Goal: Communication & Community: Share content

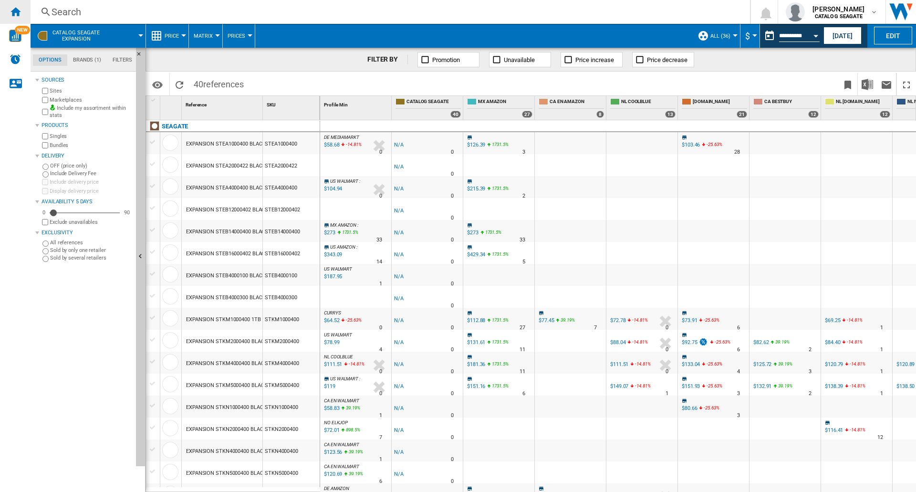
click at [14, 12] on ng-md-icon "Home" at bounding box center [15, 11] width 11 height 11
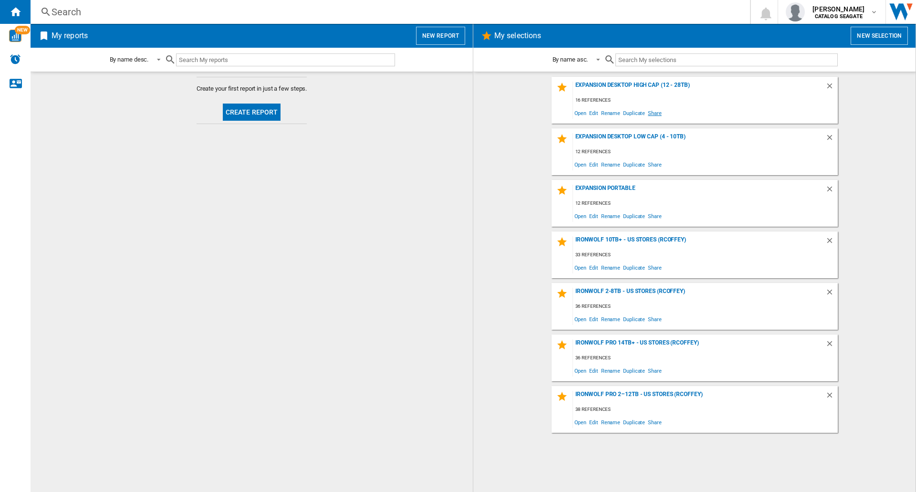
click at [654, 113] on span "Share" at bounding box center [654, 112] width 17 height 13
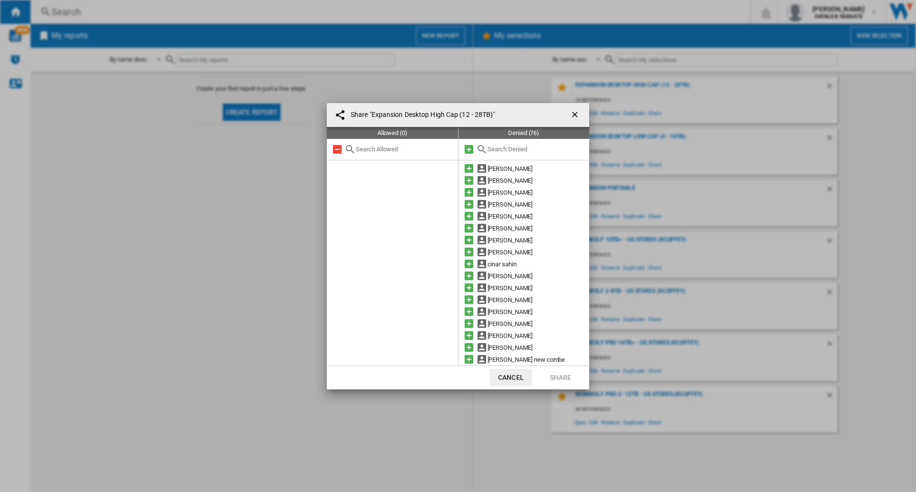
click at [366, 153] on div at bounding box center [392, 149] width 131 height 21
click at [377, 148] on input "text" at bounding box center [404, 148] width 97 height 7
type input "[PERSON_NAME]"
click at [467, 323] on md-icon at bounding box center [468, 323] width 11 height 11
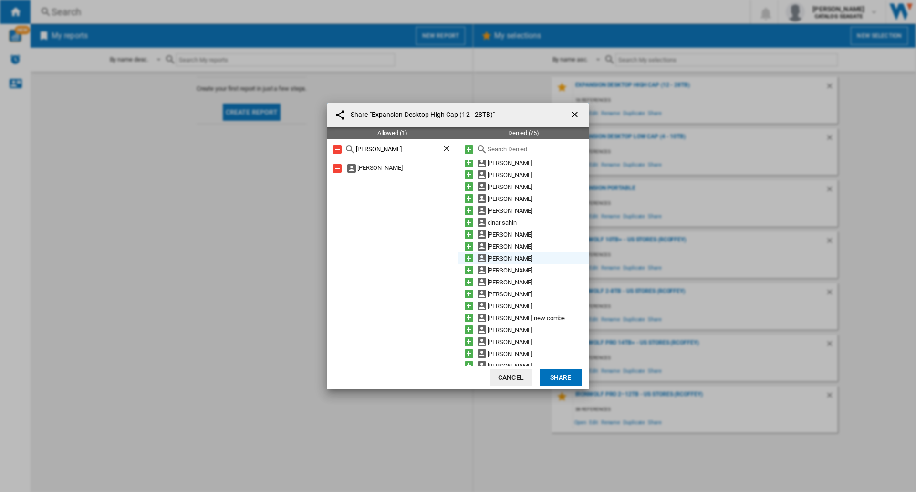
scroll to position [0, 0]
click at [466, 239] on md-icon at bounding box center [468, 239] width 11 height 11
click at [467, 322] on md-icon at bounding box center [468, 323] width 11 height 11
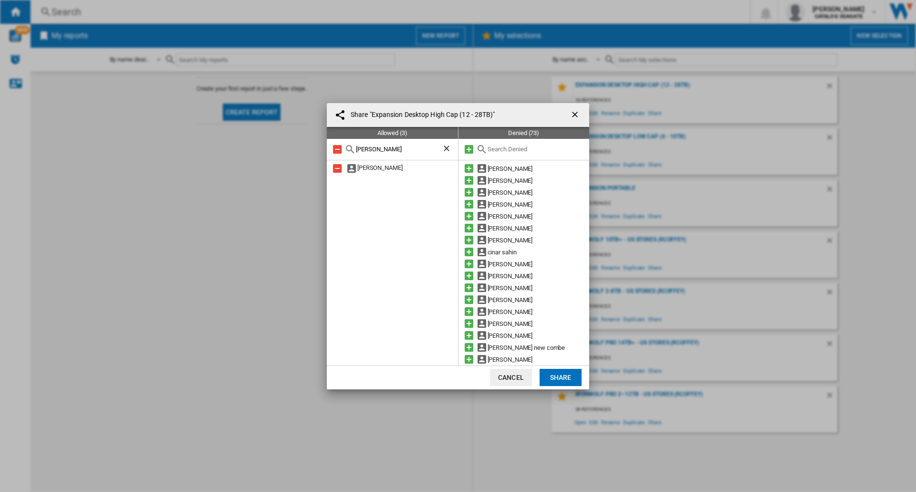
click at [444, 144] on ng-md-icon "Clear search" at bounding box center [447, 149] width 11 height 11
click at [561, 377] on button "Share" at bounding box center [561, 377] width 42 height 17
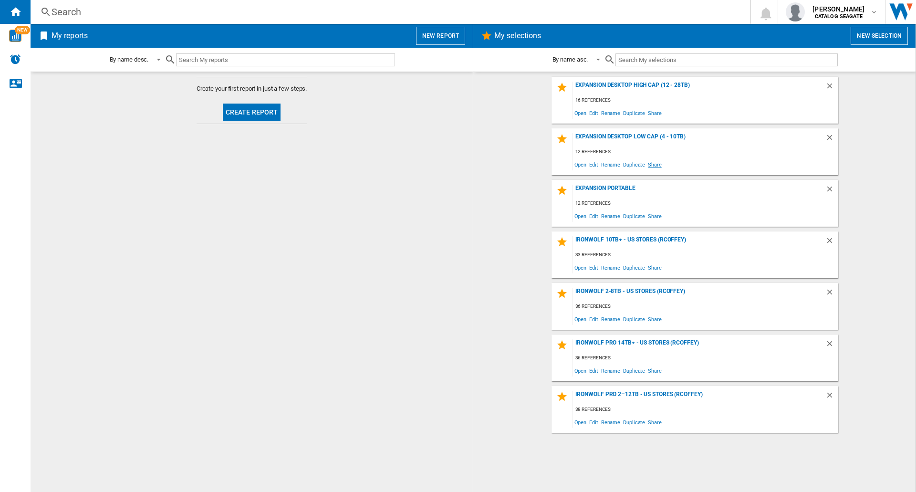
click at [654, 162] on span "Share" at bounding box center [654, 164] width 17 height 13
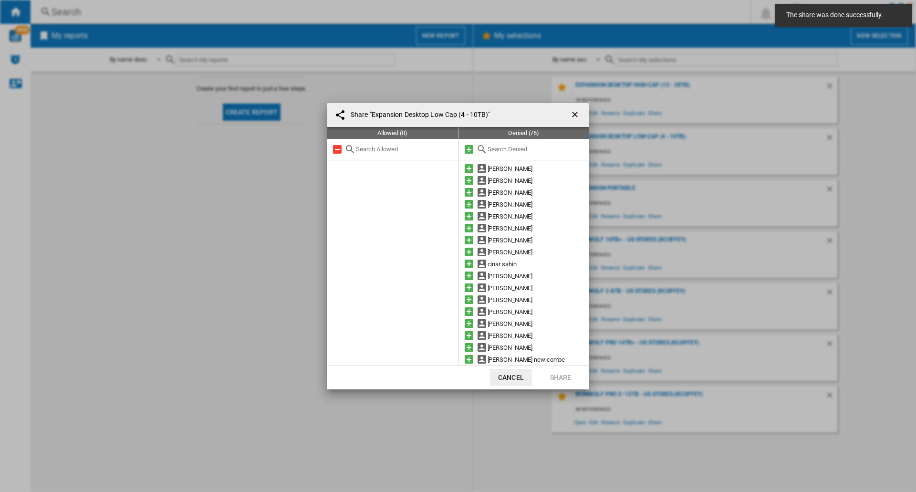
click at [491, 146] on input "text" at bounding box center [536, 148] width 97 height 7
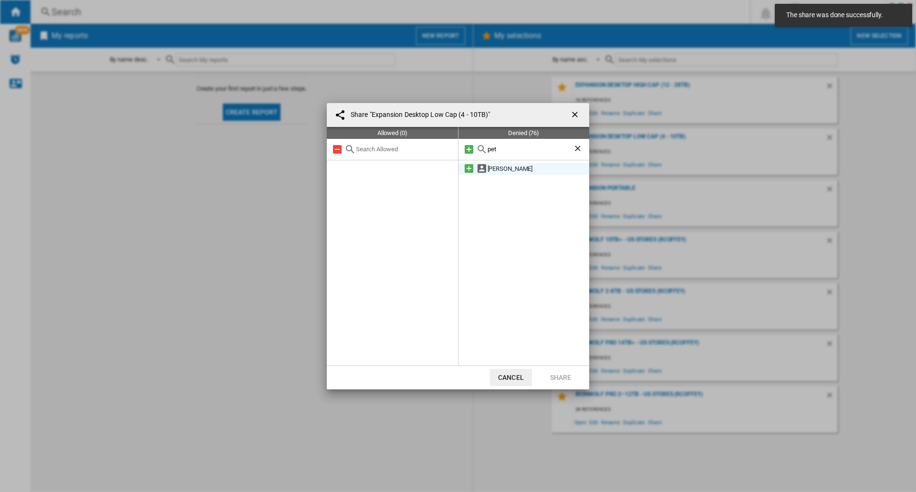
type input "pet"
click at [470, 167] on md-icon at bounding box center [468, 168] width 11 height 11
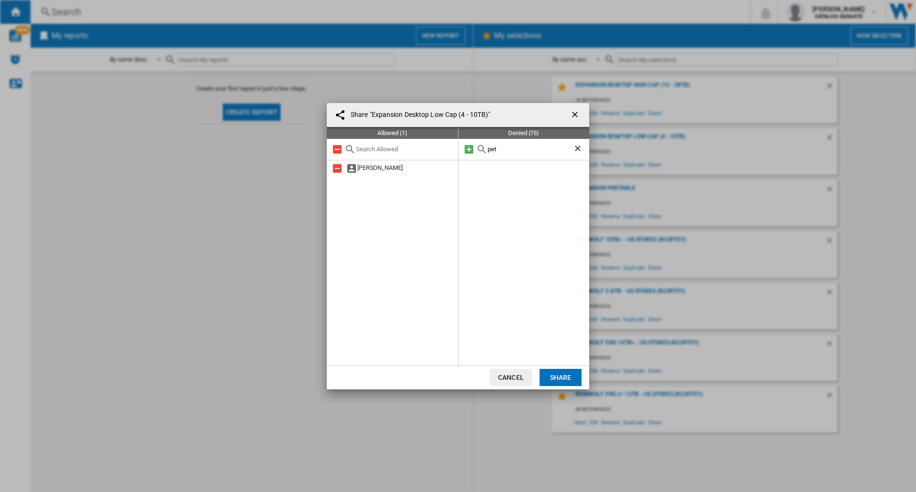
click at [578, 149] on ng-md-icon "Clear search" at bounding box center [578, 149] width 11 height 11
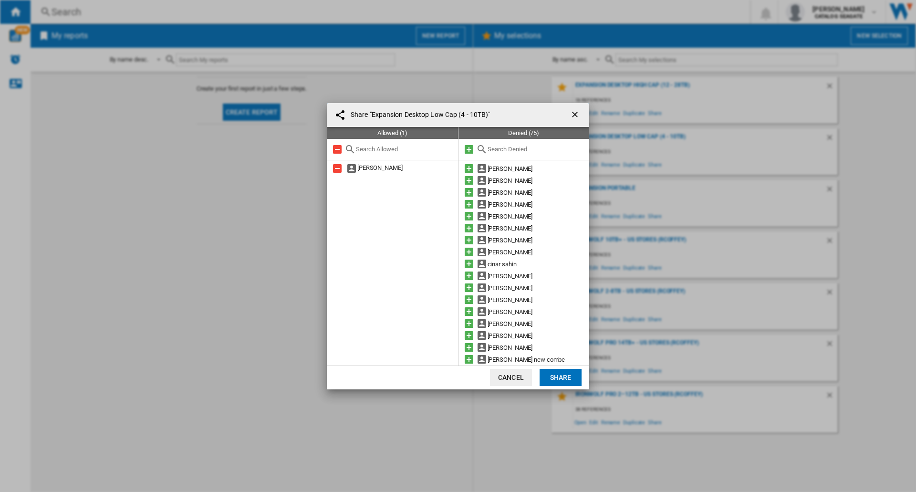
click at [549, 152] on input "text" at bounding box center [536, 148] width 97 height 7
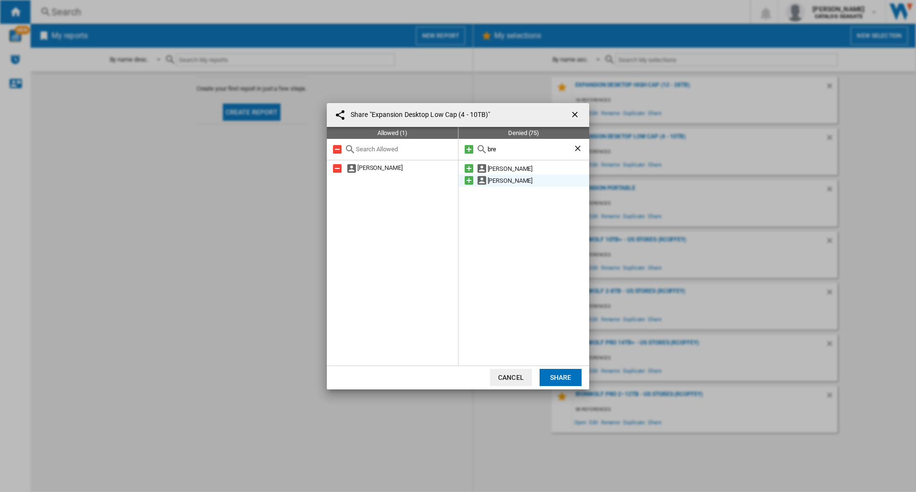
click at [466, 180] on md-icon at bounding box center [468, 180] width 11 height 11
drag, startPoint x: 507, startPoint y: 147, endPoint x: 485, endPoint y: 149, distance: 21.6
click at [486, 148] on div "bre" at bounding box center [523, 149] width 131 height 21
type input "ry"
click at [466, 181] on md-icon at bounding box center [468, 180] width 11 height 11
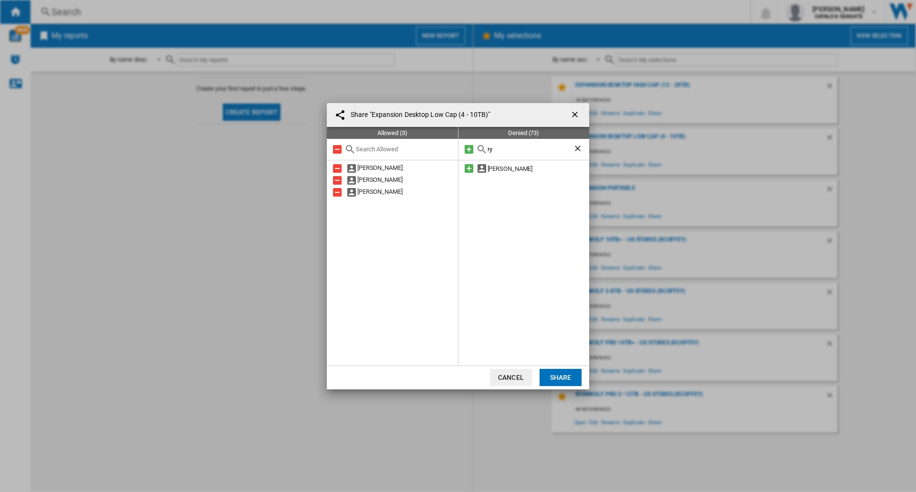
click at [559, 376] on button "Share" at bounding box center [561, 377] width 42 height 17
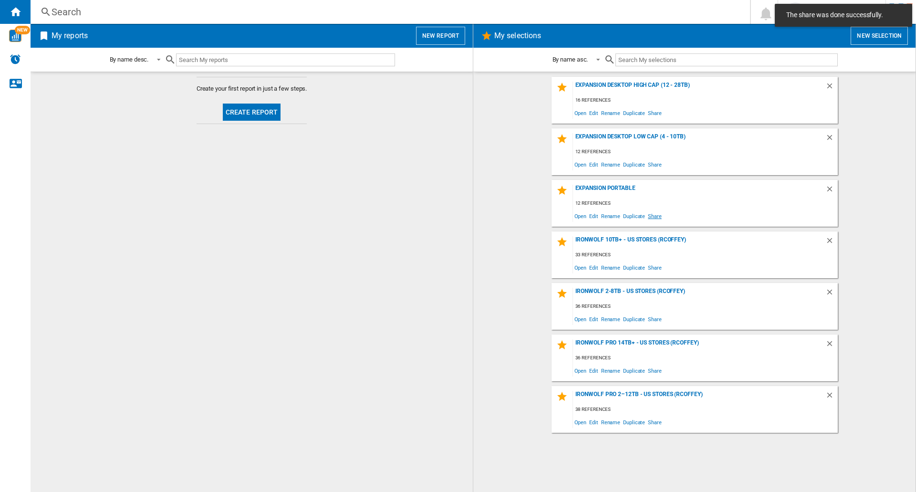
click at [652, 215] on span "Share" at bounding box center [654, 215] width 17 height 13
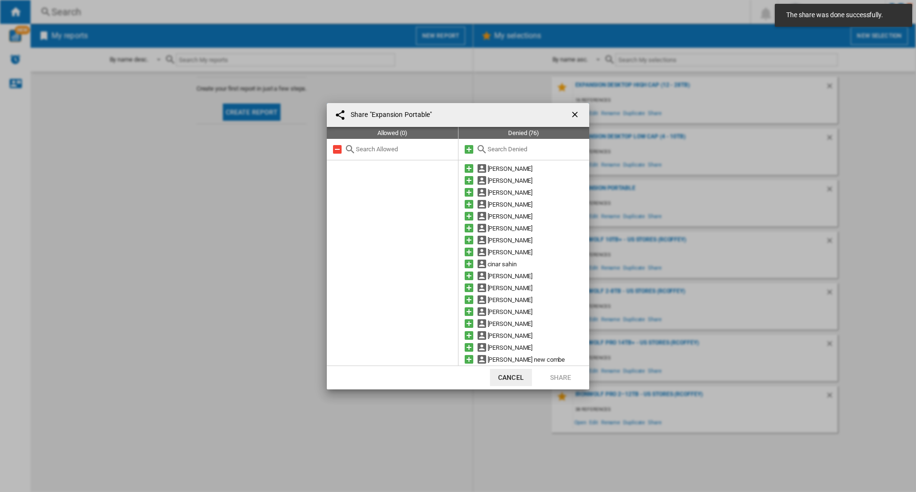
click at [488, 150] on input "text" at bounding box center [536, 148] width 97 height 7
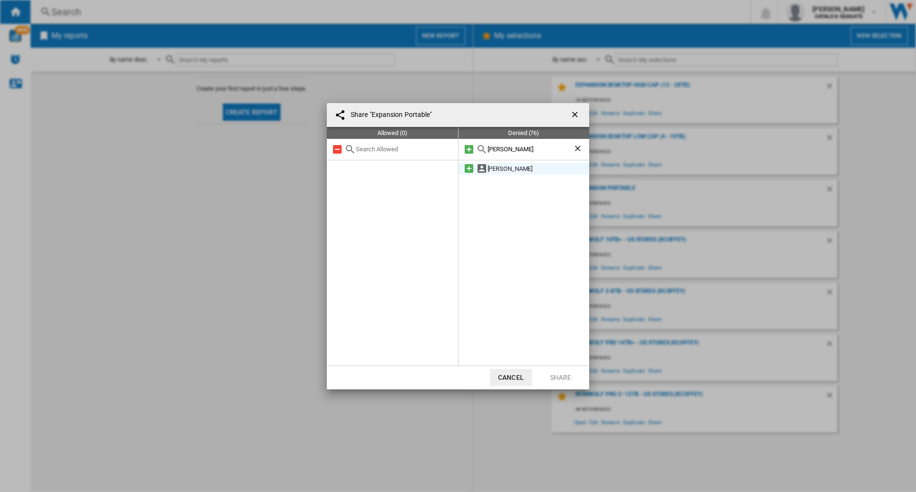
type input "[PERSON_NAME]"
click at [468, 169] on md-icon at bounding box center [468, 168] width 11 height 11
drag, startPoint x: 506, startPoint y: 148, endPoint x: 482, endPoint y: 151, distance: 24.1
click at [476, 149] on div "[PERSON_NAME]" at bounding box center [523, 149] width 131 height 21
type input "pet"
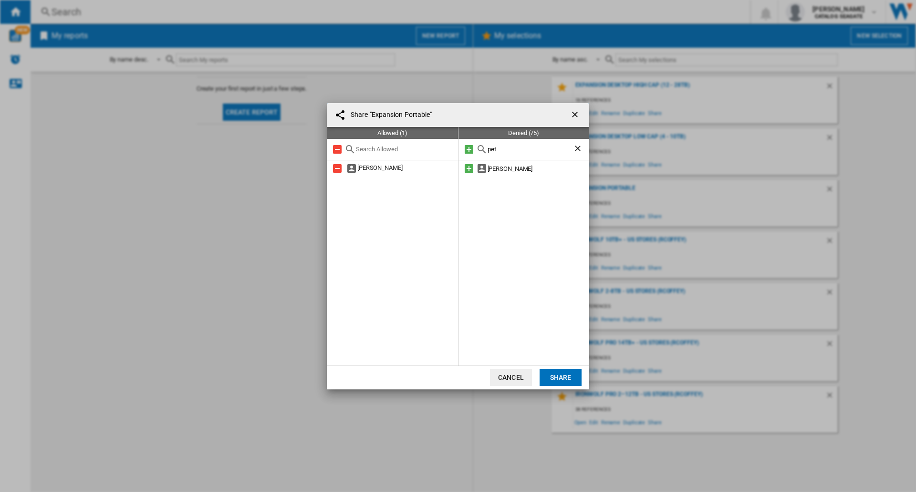
click at [470, 168] on md-icon at bounding box center [468, 168] width 11 height 11
click at [579, 148] on ng-md-icon "Clear search" at bounding box center [578, 149] width 11 height 11
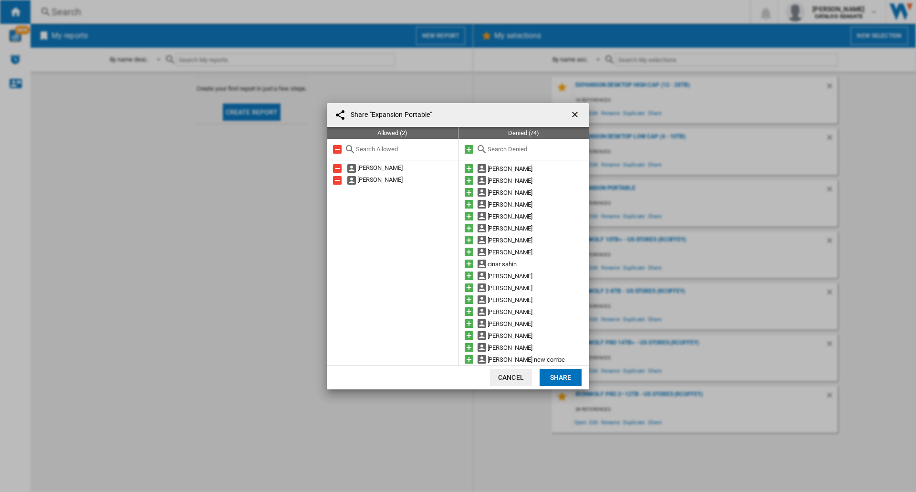
click at [523, 153] on div at bounding box center [523, 149] width 131 height 21
click at [519, 149] on input "text" at bounding box center [536, 148] width 97 height 7
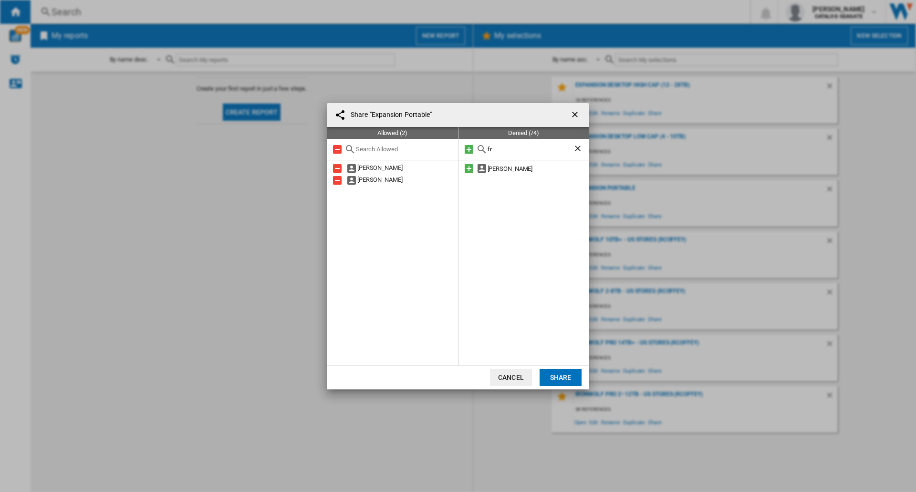
type input "f"
type input "brenn"
click at [468, 167] on md-icon at bounding box center [468, 168] width 11 height 11
click at [559, 374] on button "Share" at bounding box center [561, 377] width 42 height 17
